Goal: Task Accomplishment & Management: Use online tool/utility

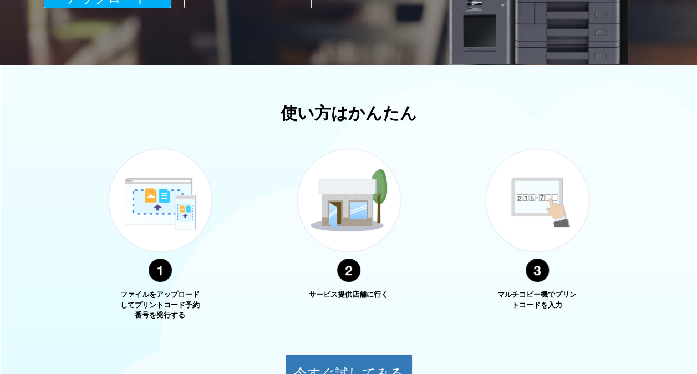
scroll to position [424, 0]
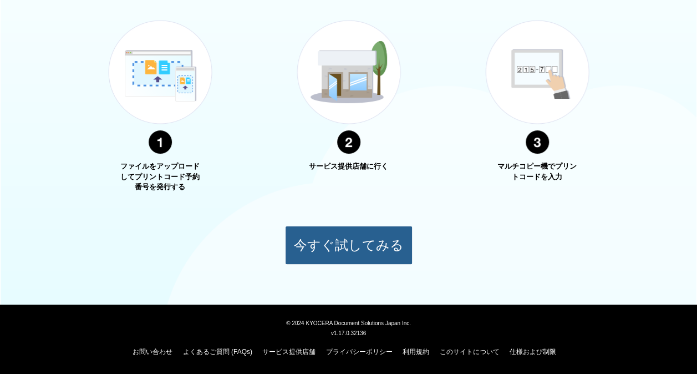
click at [322, 231] on button "今すぐ試してみる" at bounding box center [349, 245] width 128 height 39
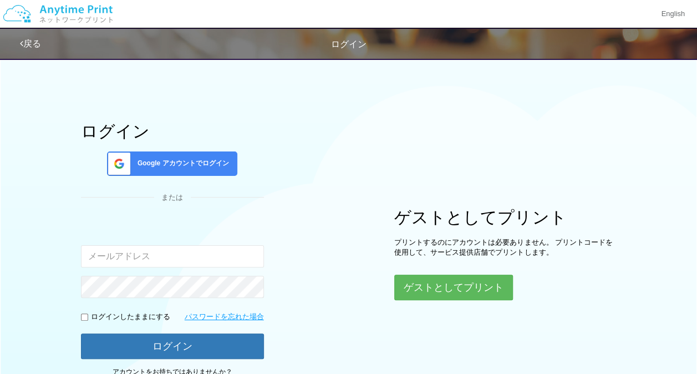
scroll to position [42, 0]
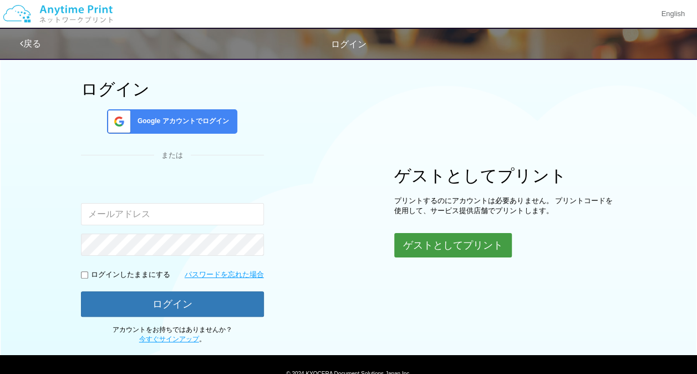
click at [429, 244] on button "ゲストとしてプリント" at bounding box center [454, 245] width 118 height 24
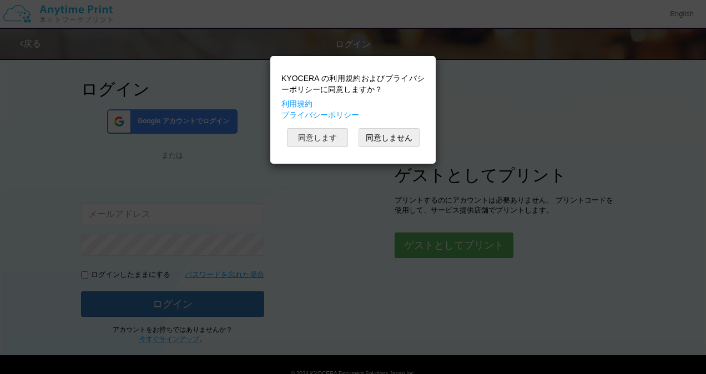
click at [332, 138] on button "同意します" at bounding box center [317, 137] width 61 height 19
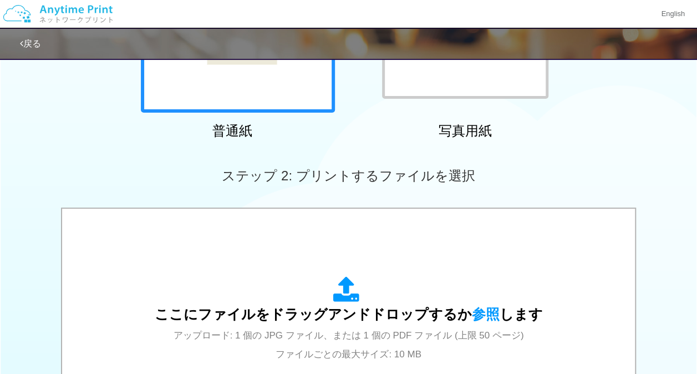
scroll to position [214, 0]
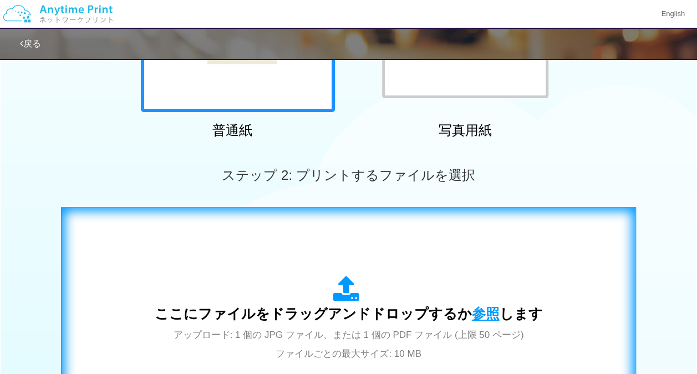
click at [472, 311] on span "参照" at bounding box center [486, 314] width 28 height 16
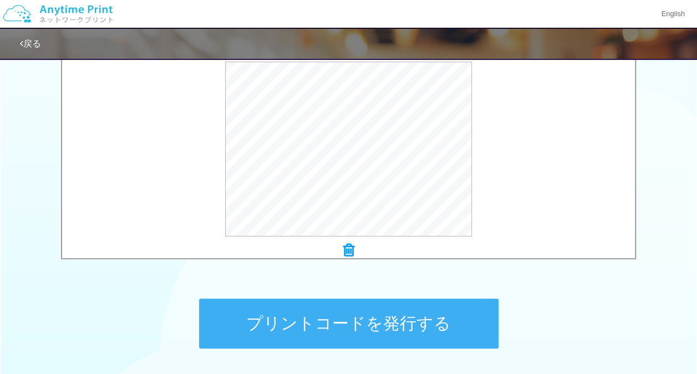
scroll to position [383, 0]
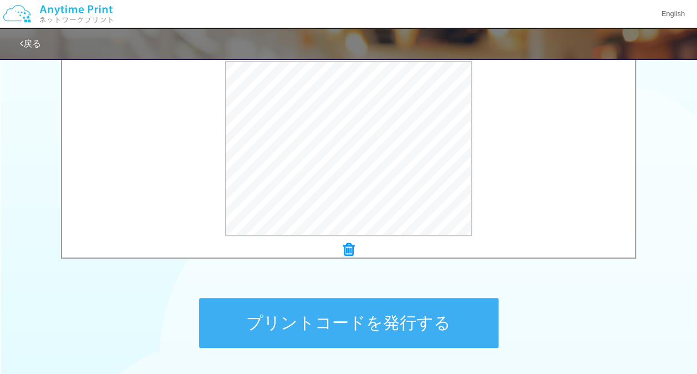
click at [330, 309] on button "プリントコードを発行する" at bounding box center [349, 323] width 300 height 50
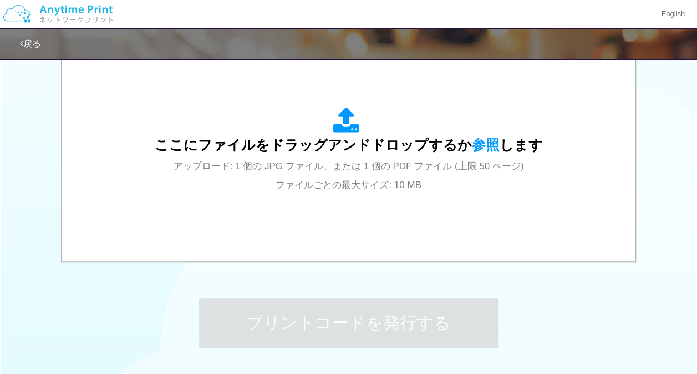
scroll to position [0, 0]
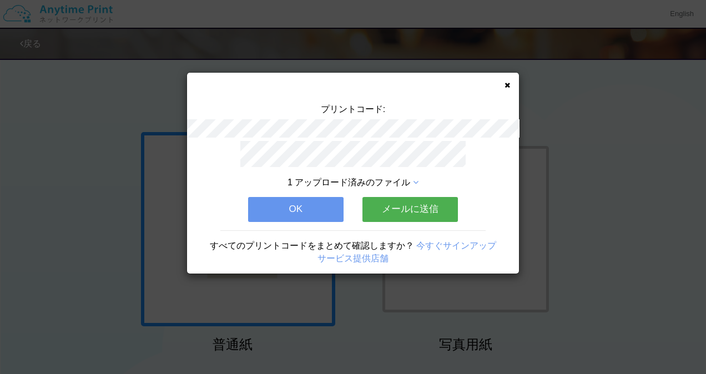
click at [297, 212] on button "OK" at bounding box center [295, 209] width 95 height 24
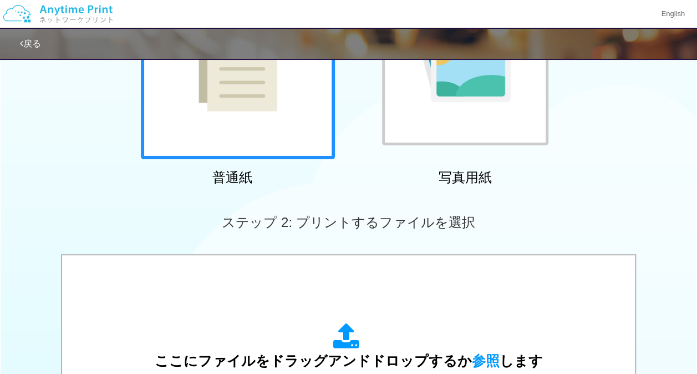
scroll to position [168, 0]
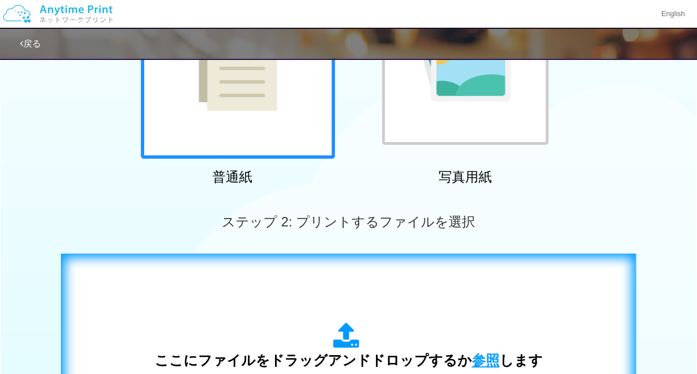
click at [484, 358] on span "参照" at bounding box center [486, 360] width 28 height 16
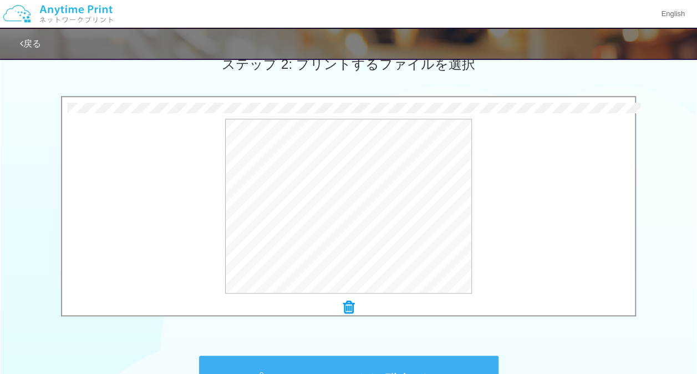
scroll to position [331, 0]
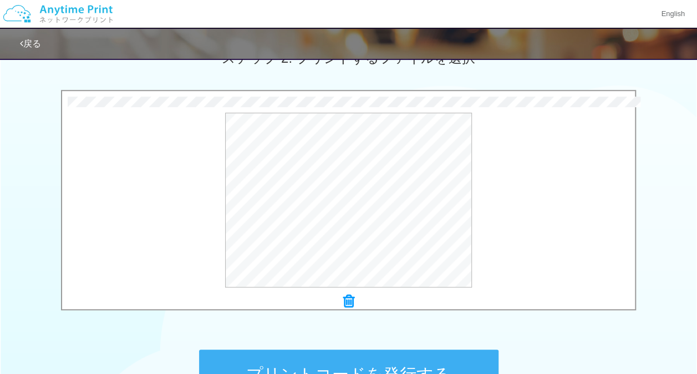
click at [282, 358] on button "プリントコードを発行する" at bounding box center [349, 375] width 300 height 50
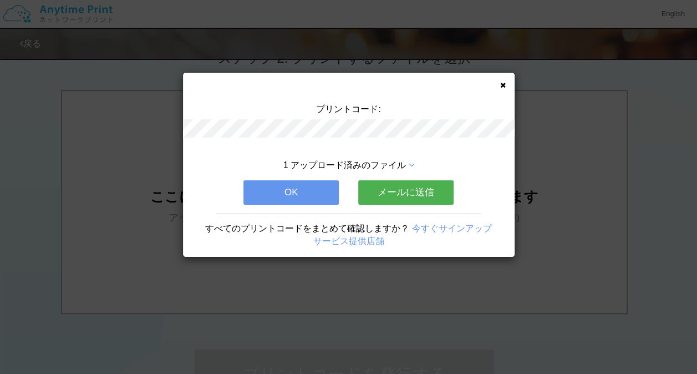
scroll to position [0, 0]
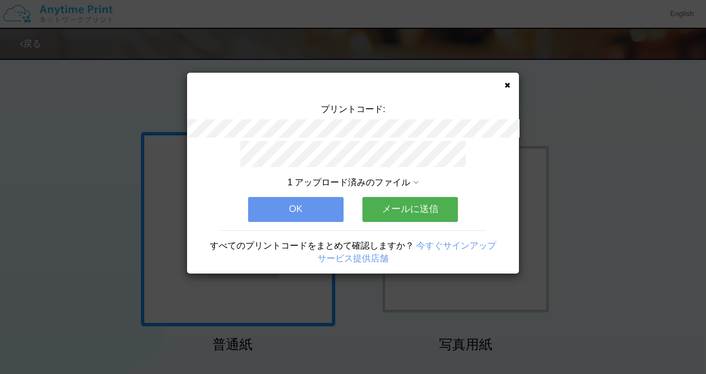
click at [299, 208] on button "OK" at bounding box center [295, 209] width 95 height 24
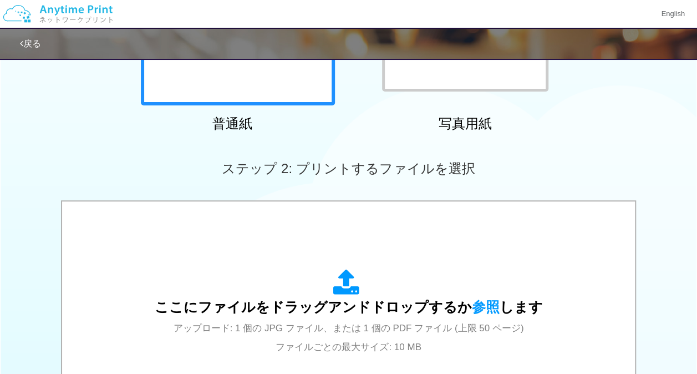
scroll to position [222, 0]
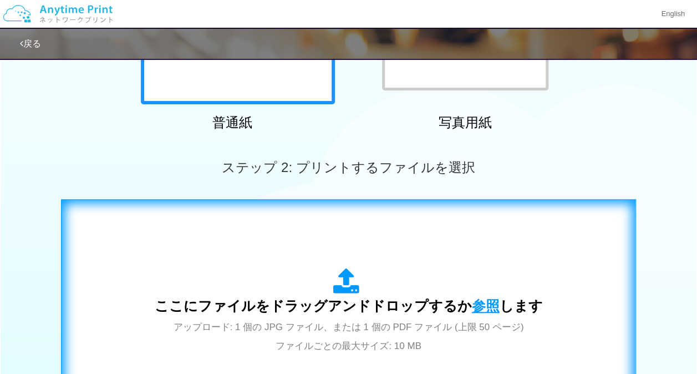
click at [485, 303] on span "参照" at bounding box center [486, 306] width 28 height 16
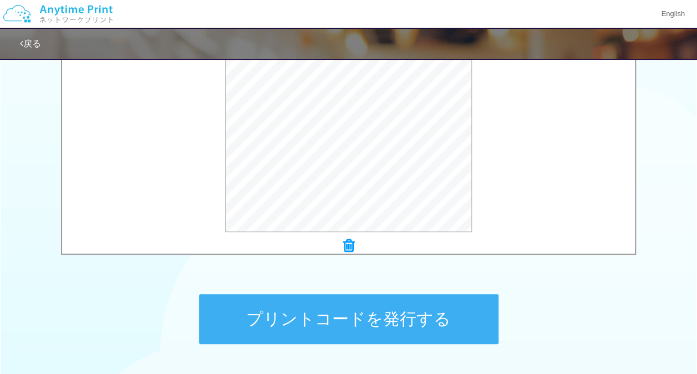
scroll to position [390, 0]
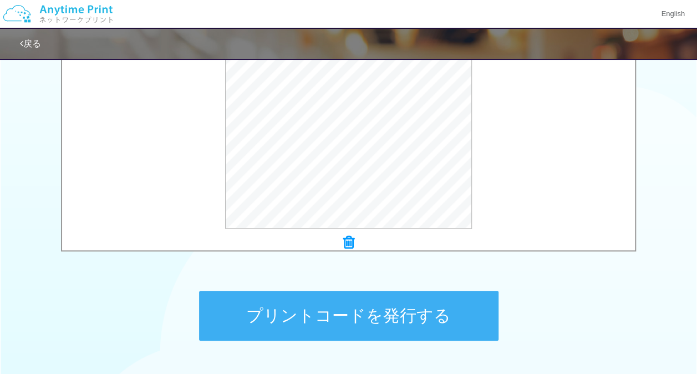
click at [299, 307] on button "プリントコードを発行する" at bounding box center [349, 316] width 300 height 50
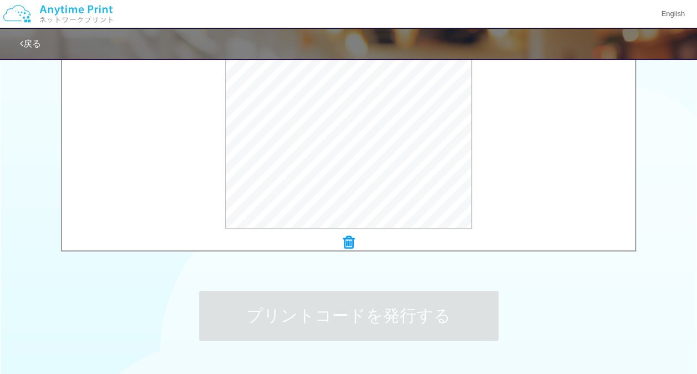
scroll to position [0, 0]
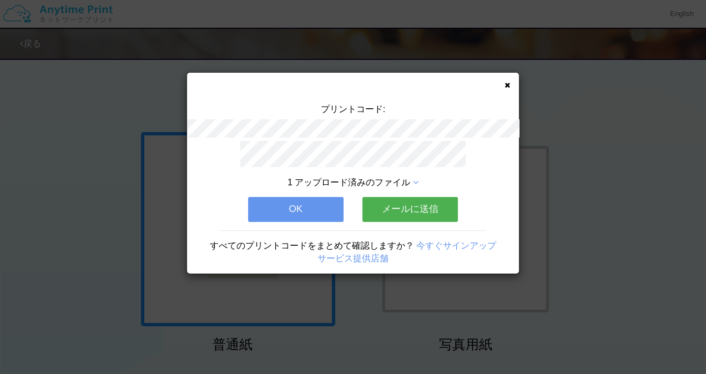
click at [299, 198] on button "OK" at bounding box center [295, 209] width 95 height 24
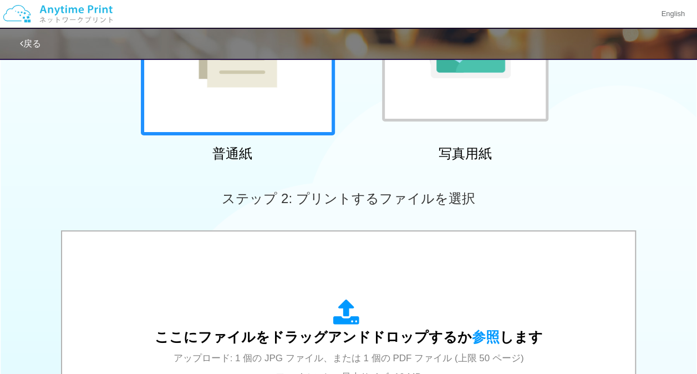
scroll to position [192, 0]
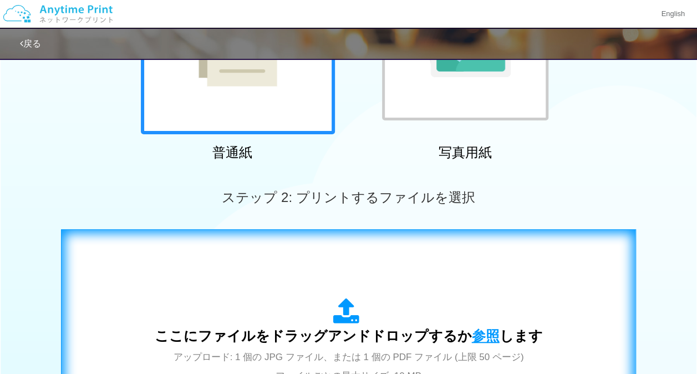
click at [478, 331] on span "参照" at bounding box center [486, 336] width 28 height 16
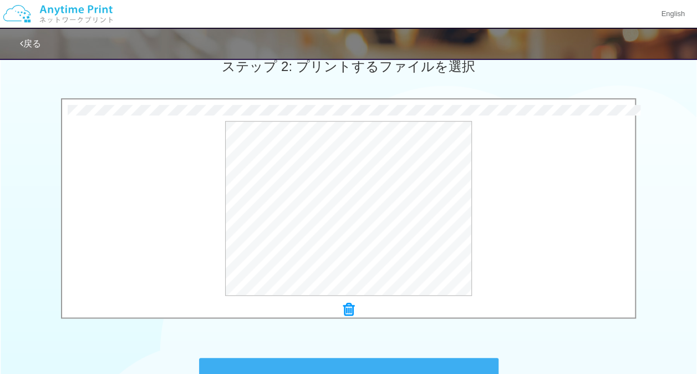
scroll to position [335, 0]
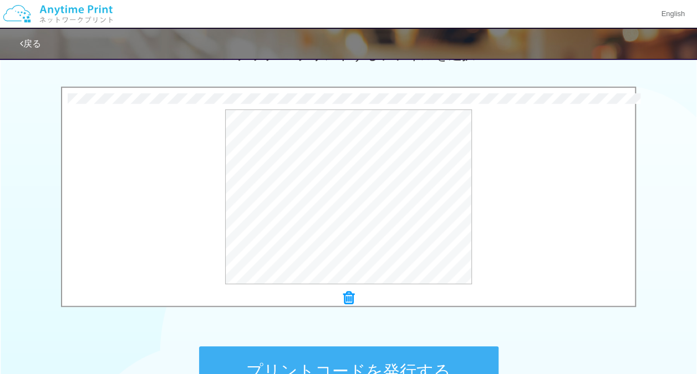
click at [361, 357] on button "プリントコードを発行する" at bounding box center [349, 371] width 300 height 50
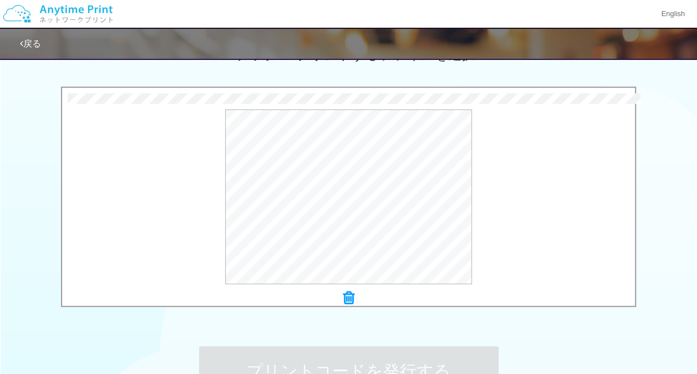
scroll to position [0, 0]
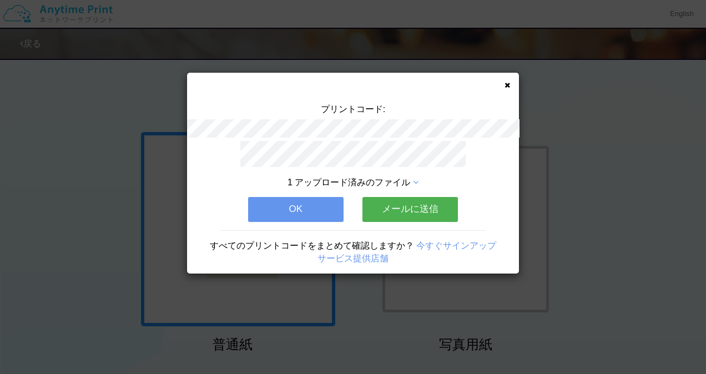
click at [307, 203] on button "OK" at bounding box center [295, 209] width 95 height 24
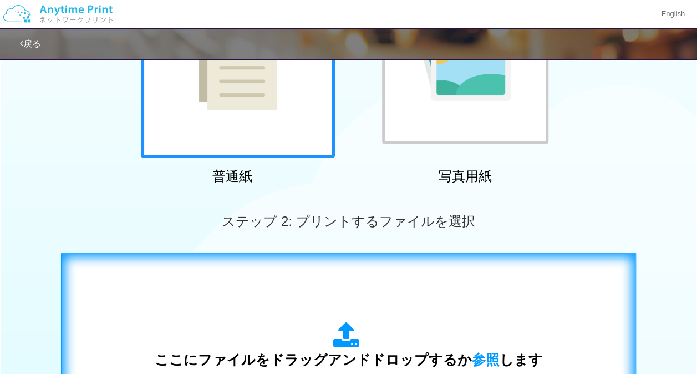
scroll to position [169, 0]
click at [486, 356] on span "参照" at bounding box center [486, 359] width 28 height 16
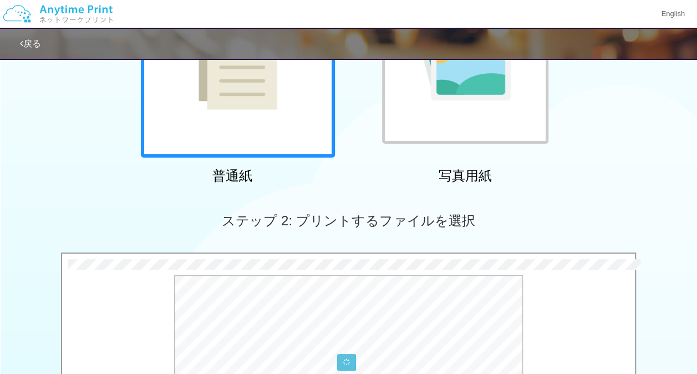
click at [319, 257] on div "× 菓子.pdf" at bounding box center [348, 362] width 575 height 220
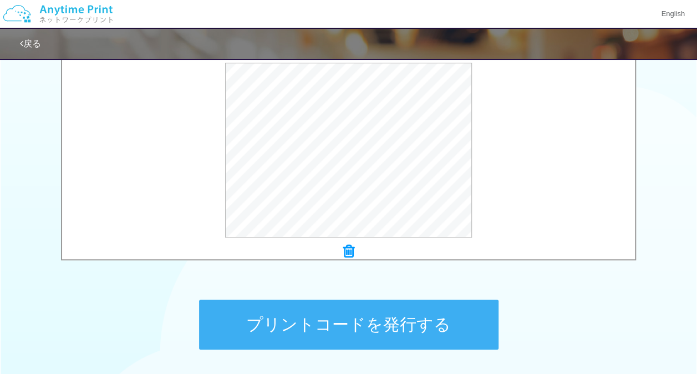
scroll to position [382, 0]
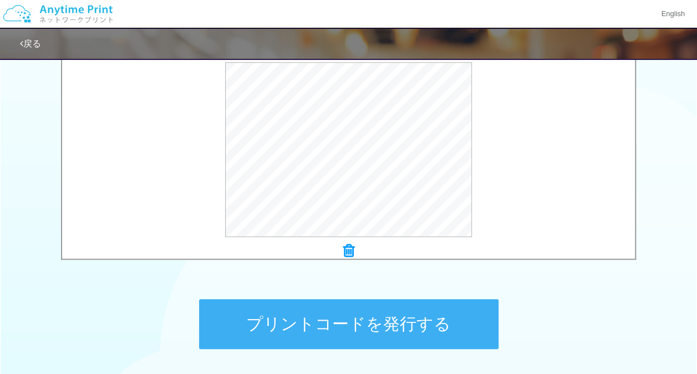
click at [330, 320] on button "プリントコードを発行する" at bounding box center [349, 324] width 300 height 50
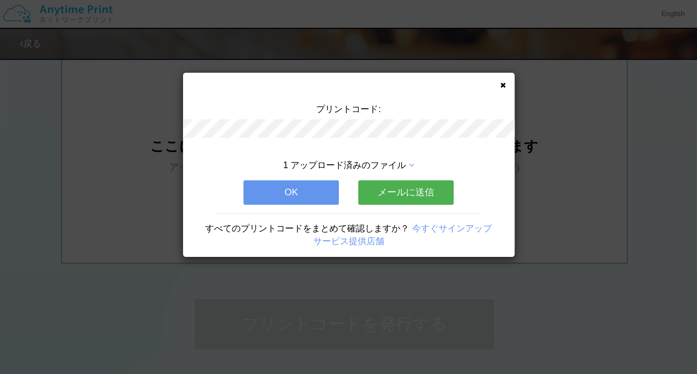
scroll to position [0, 0]
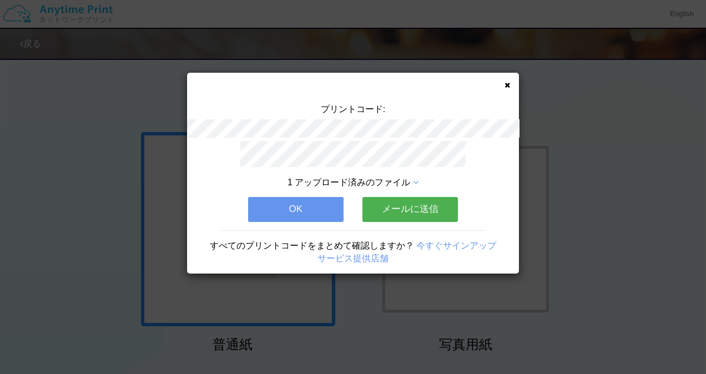
click at [300, 200] on button "OK" at bounding box center [295, 209] width 95 height 24
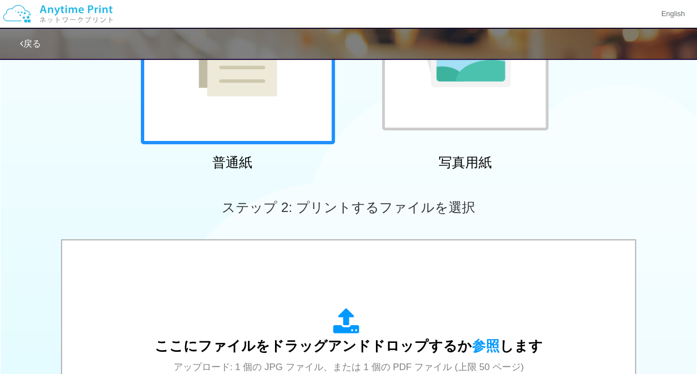
scroll to position [183, 0]
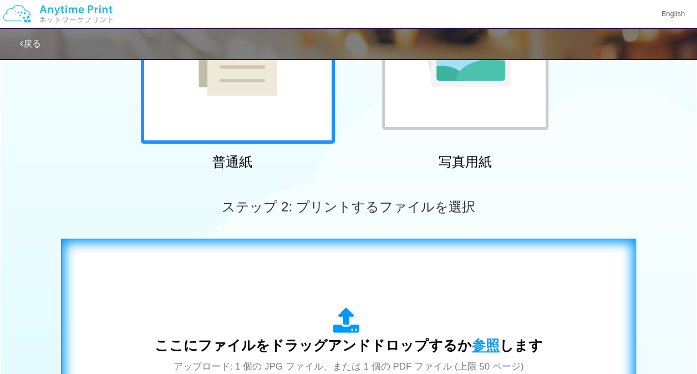
click at [485, 337] on span "参照" at bounding box center [486, 345] width 28 height 16
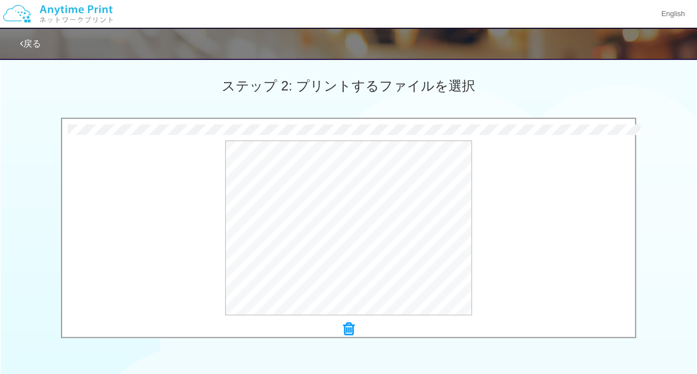
scroll to position [358, 0]
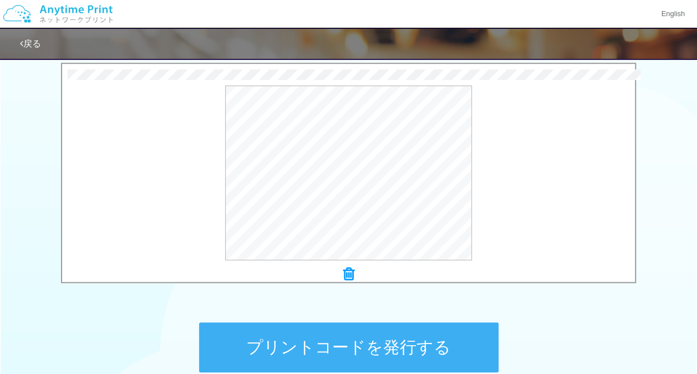
click at [322, 343] on button "プリントコードを発行する" at bounding box center [349, 347] width 300 height 50
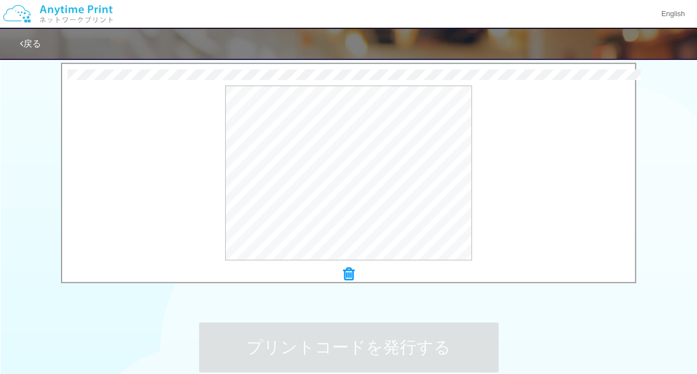
scroll to position [0, 0]
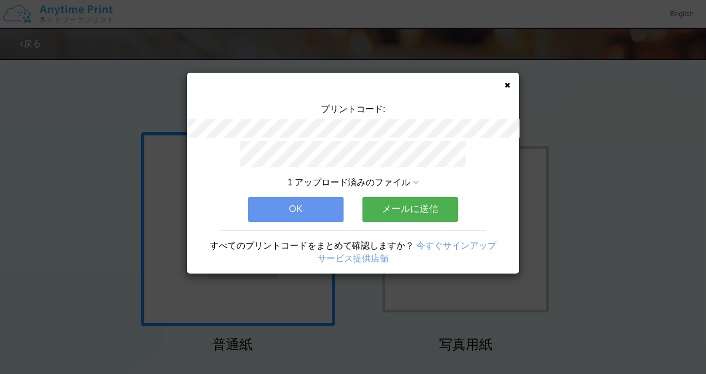
click at [297, 201] on button "OK" at bounding box center [295, 209] width 95 height 24
